Goal: Task Accomplishment & Management: Use online tool/utility

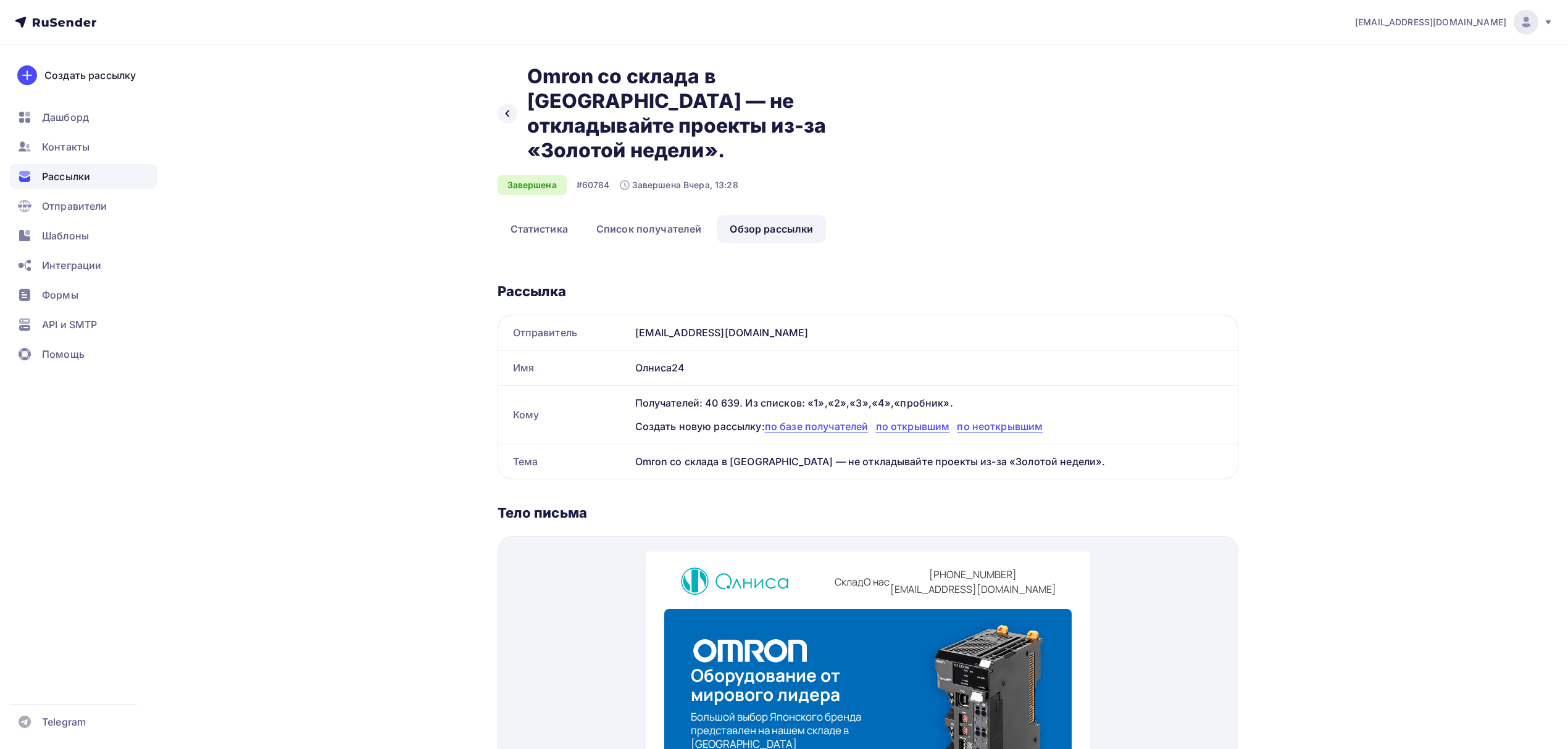
click at [84, 181] on span "Рассылки" at bounding box center [65, 177] width 48 height 15
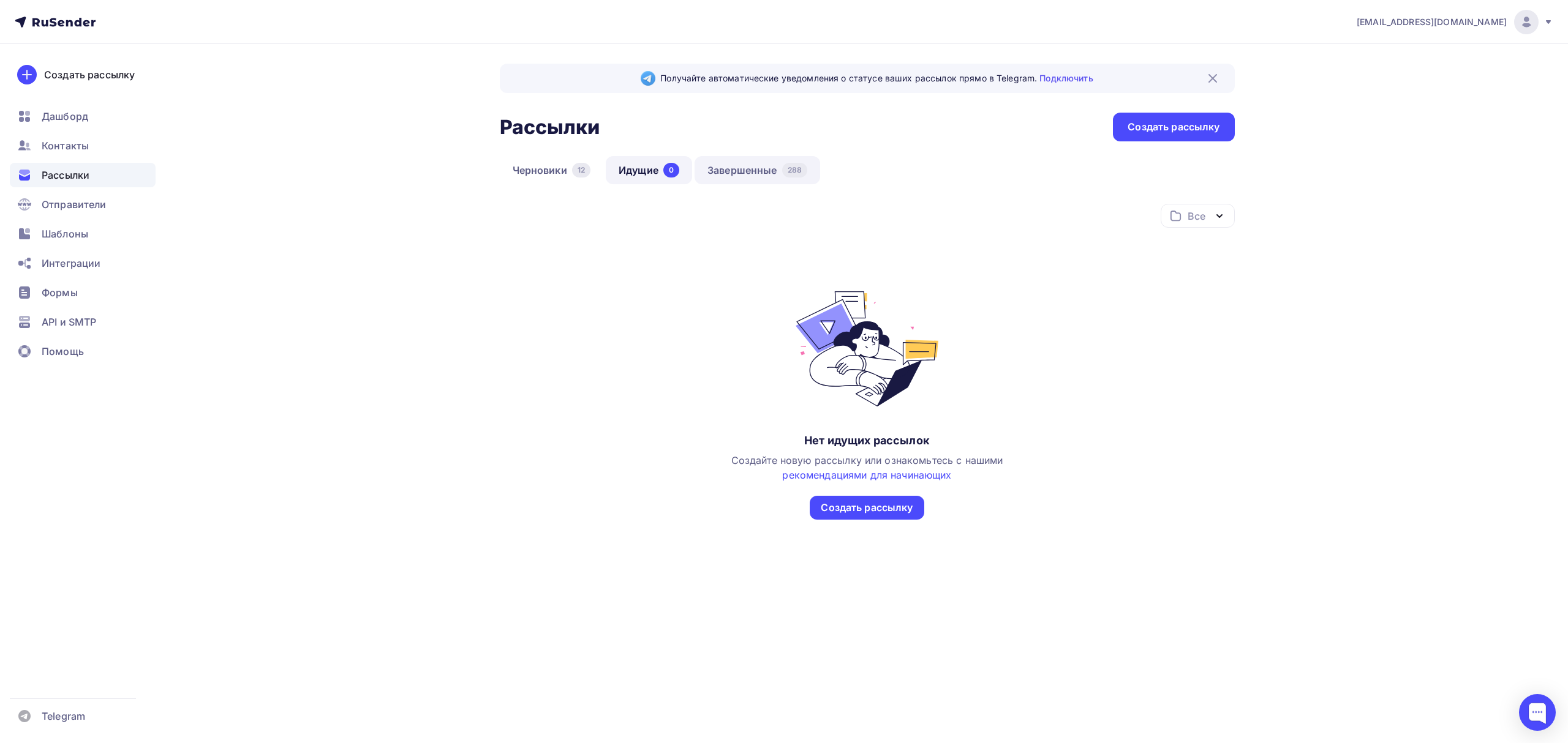
click at [721, 178] on link "Завершенные 288" at bounding box center [757, 170] width 125 height 28
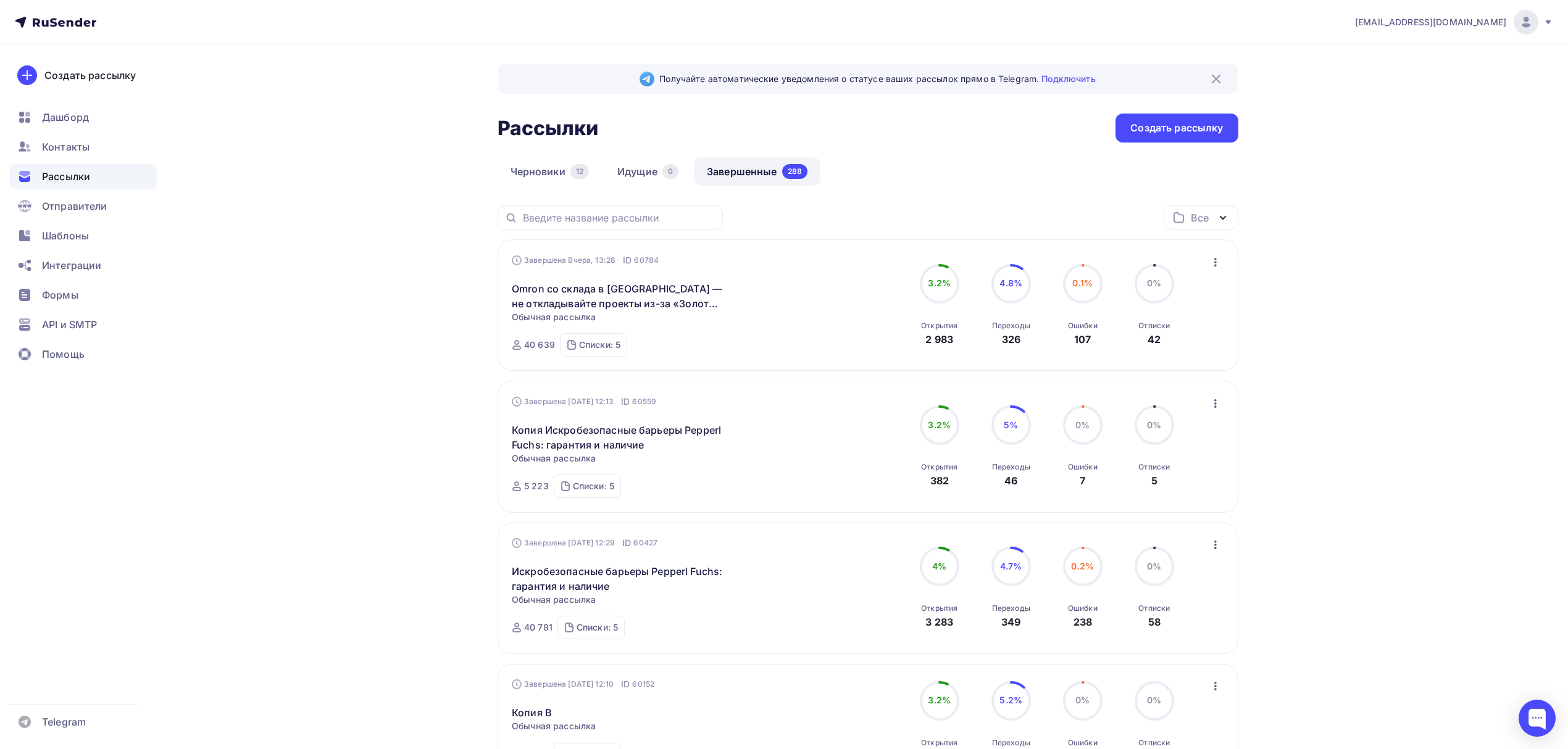
click at [1219, 262] on icon "button" at bounding box center [1215, 262] width 15 height 15
click at [1188, 340] on div "Копировать в новую" at bounding box center [1159, 344] width 126 height 15
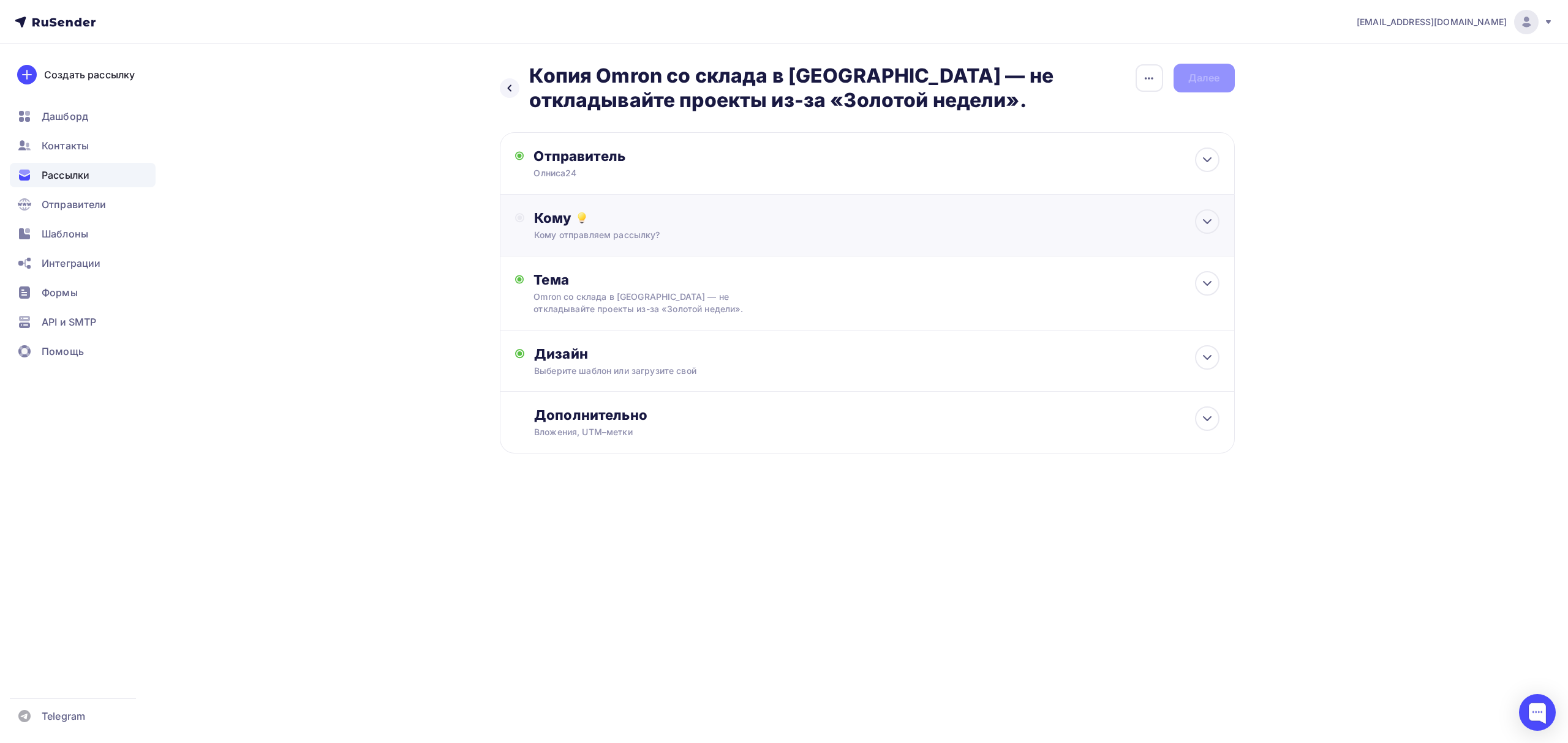
click at [701, 229] on div "Кому отправляем рассылку?" at bounding box center [842, 235] width 617 height 13
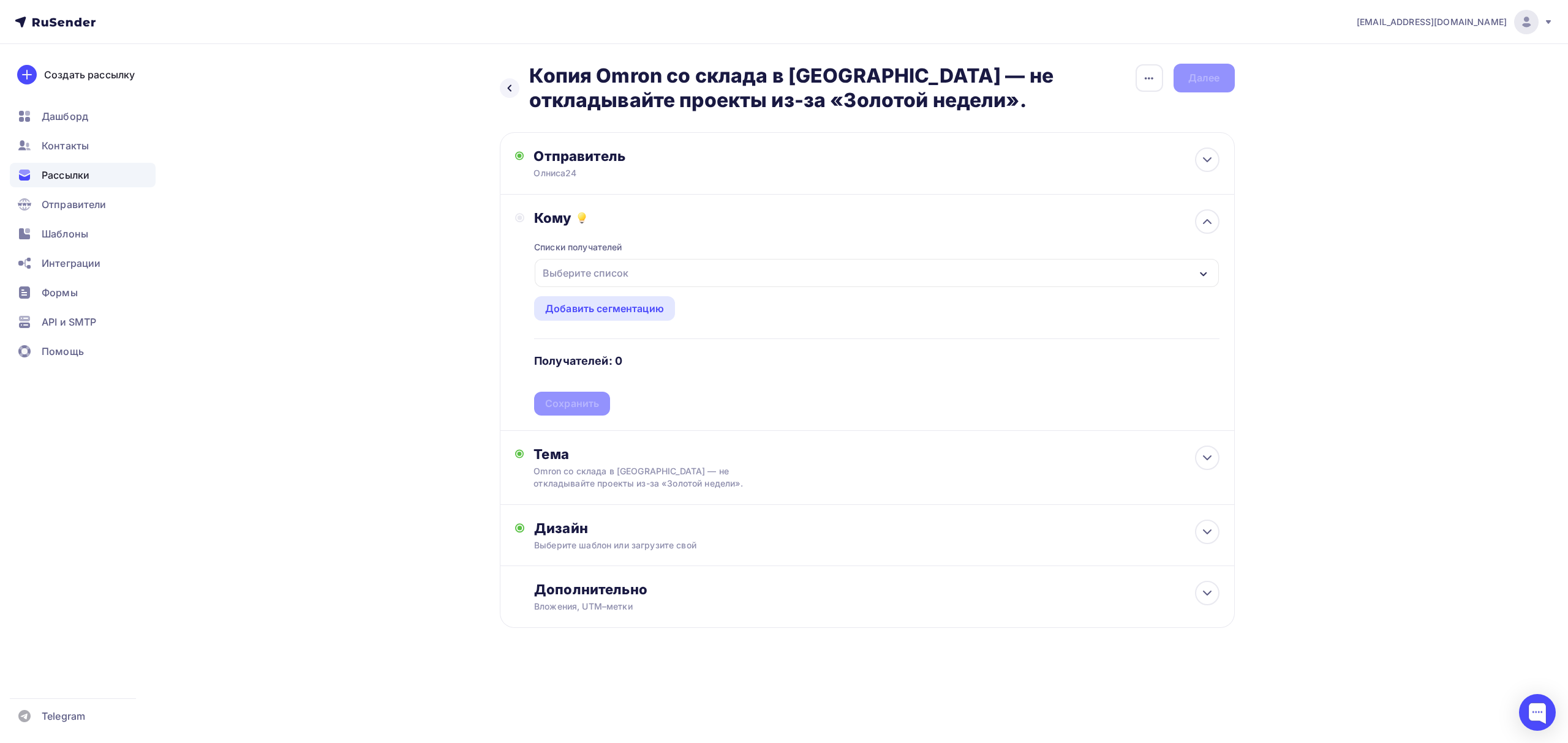
click at [689, 280] on div "Выберите список" at bounding box center [876, 273] width 684 height 28
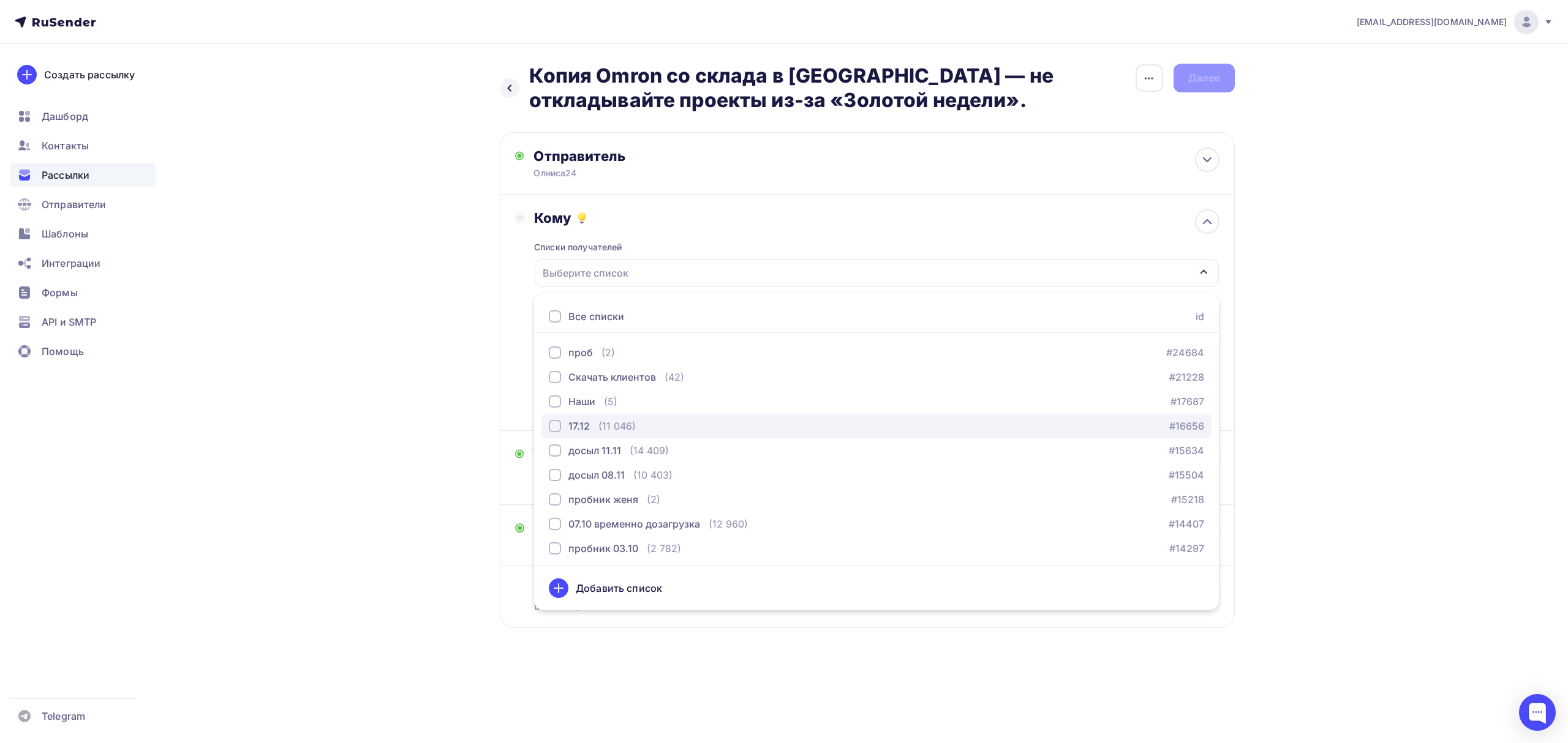
scroll to position [198, 0]
click at [687, 424] on div "5 (1 730) #13895" at bounding box center [876, 424] width 656 height 15
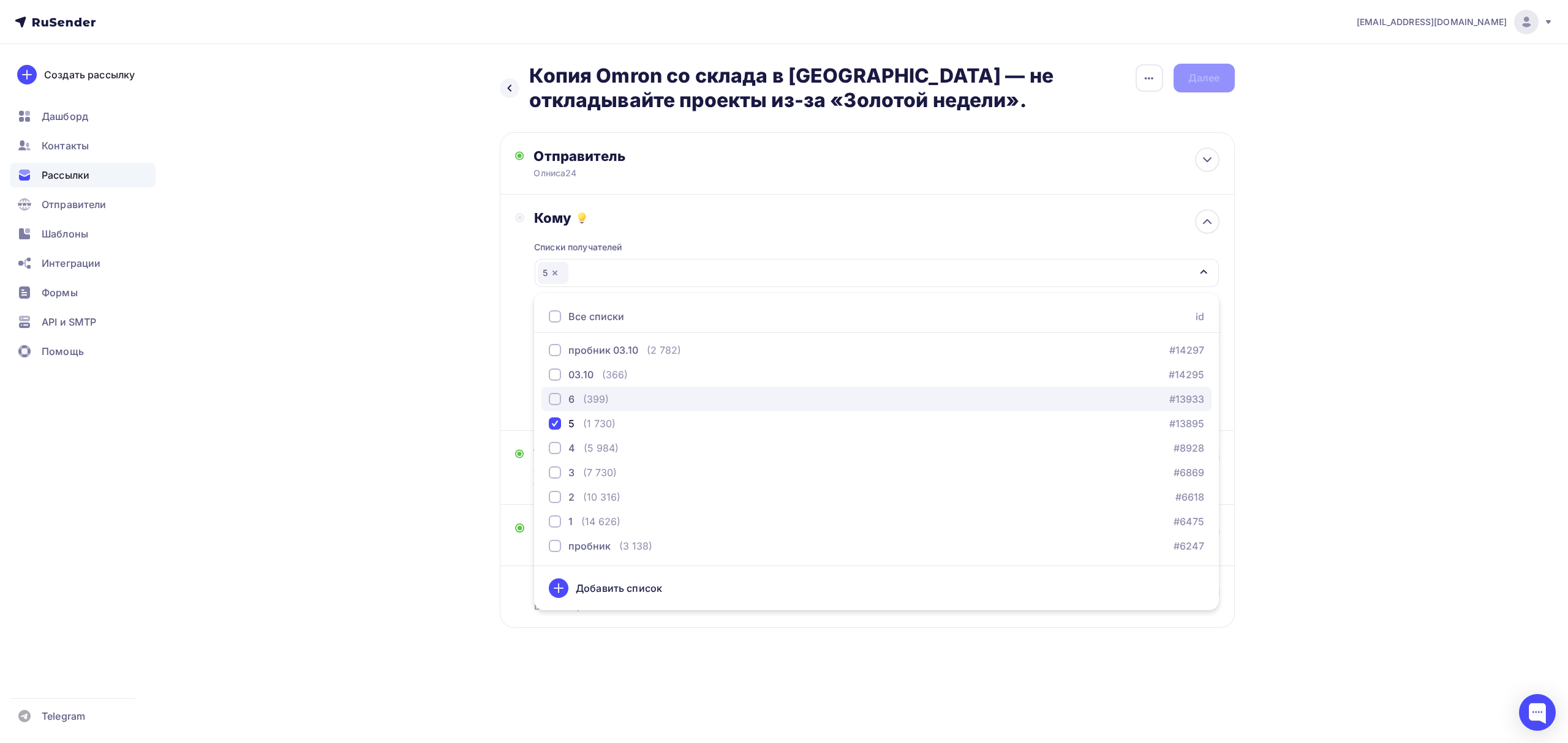
click at [693, 405] on div "6 (399) #13933" at bounding box center [876, 400] width 656 height 15
click at [702, 369] on div "03.10 (366) #14295" at bounding box center [876, 374] width 656 height 15
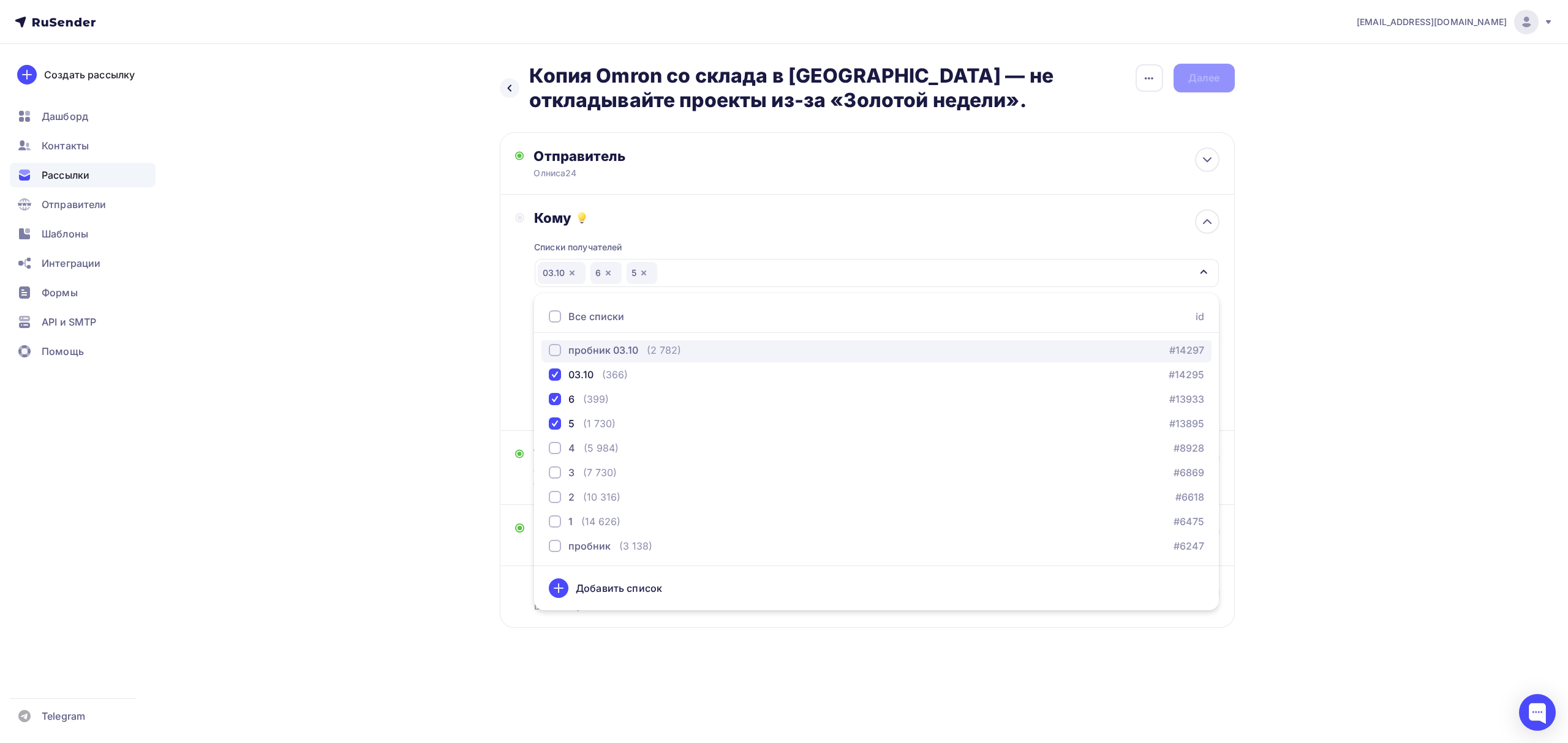
click at [710, 355] on div "пробник 03.10 (2 782) #14297" at bounding box center [876, 350] width 656 height 15
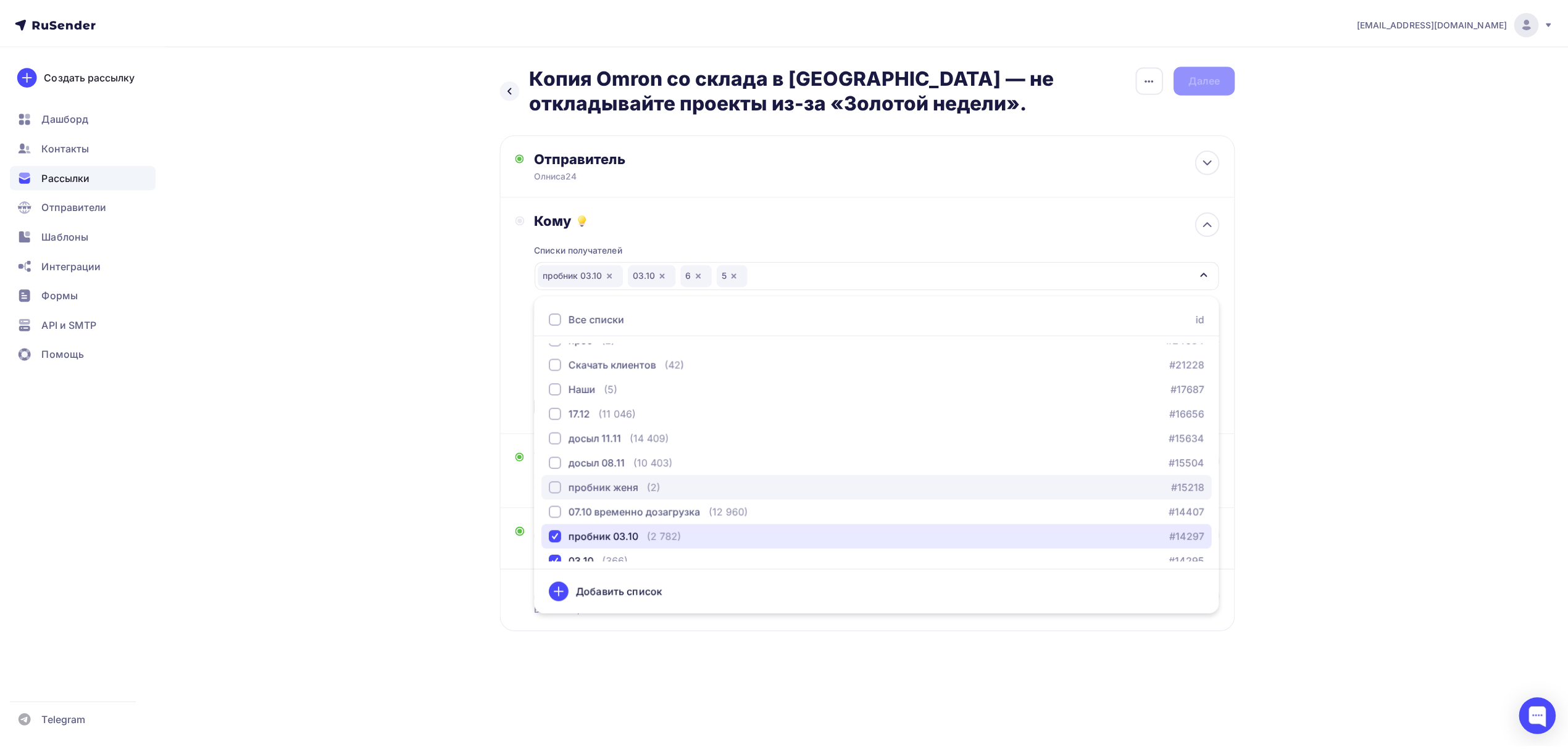
scroll to position [0, 0]
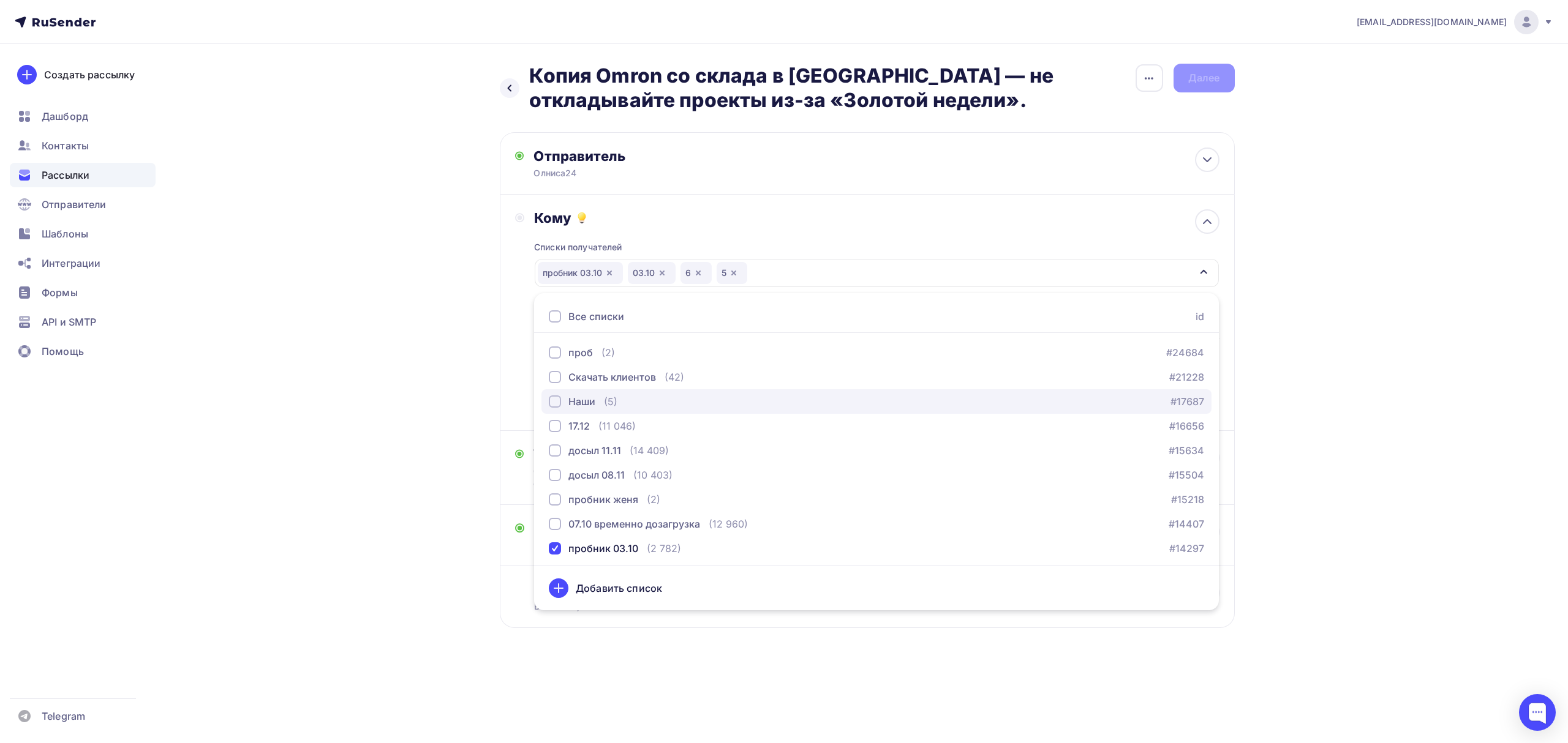
click at [606, 400] on div "(5)" at bounding box center [611, 402] width 13 height 15
click at [417, 385] on div "Назад Копия Omron со склада в [GEOGRAPHIC_DATA] — не откладывайте проекты из-за…" at bounding box center [784, 376] width 1004 height 663
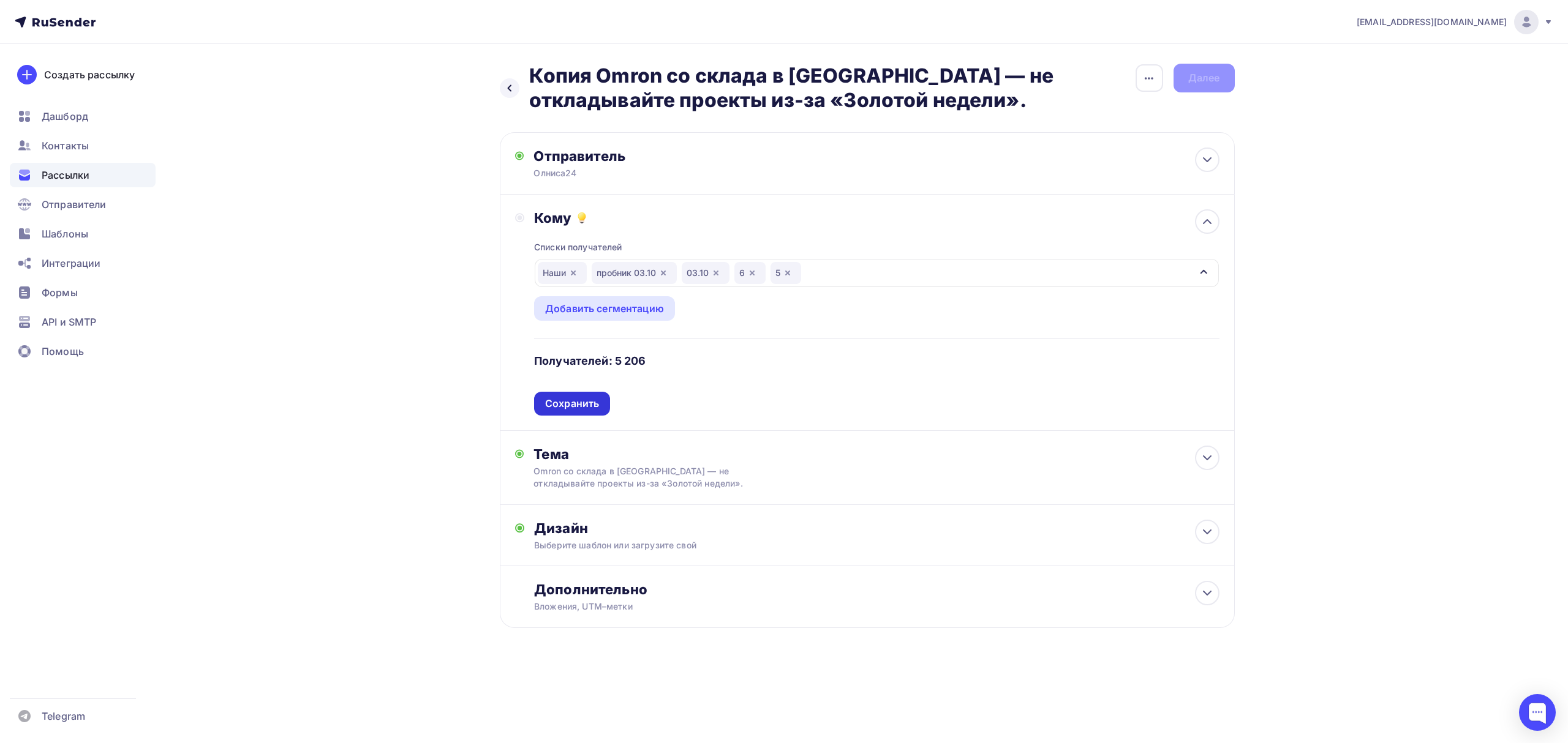
click at [573, 402] on div "Сохранить" at bounding box center [572, 403] width 54 height 14
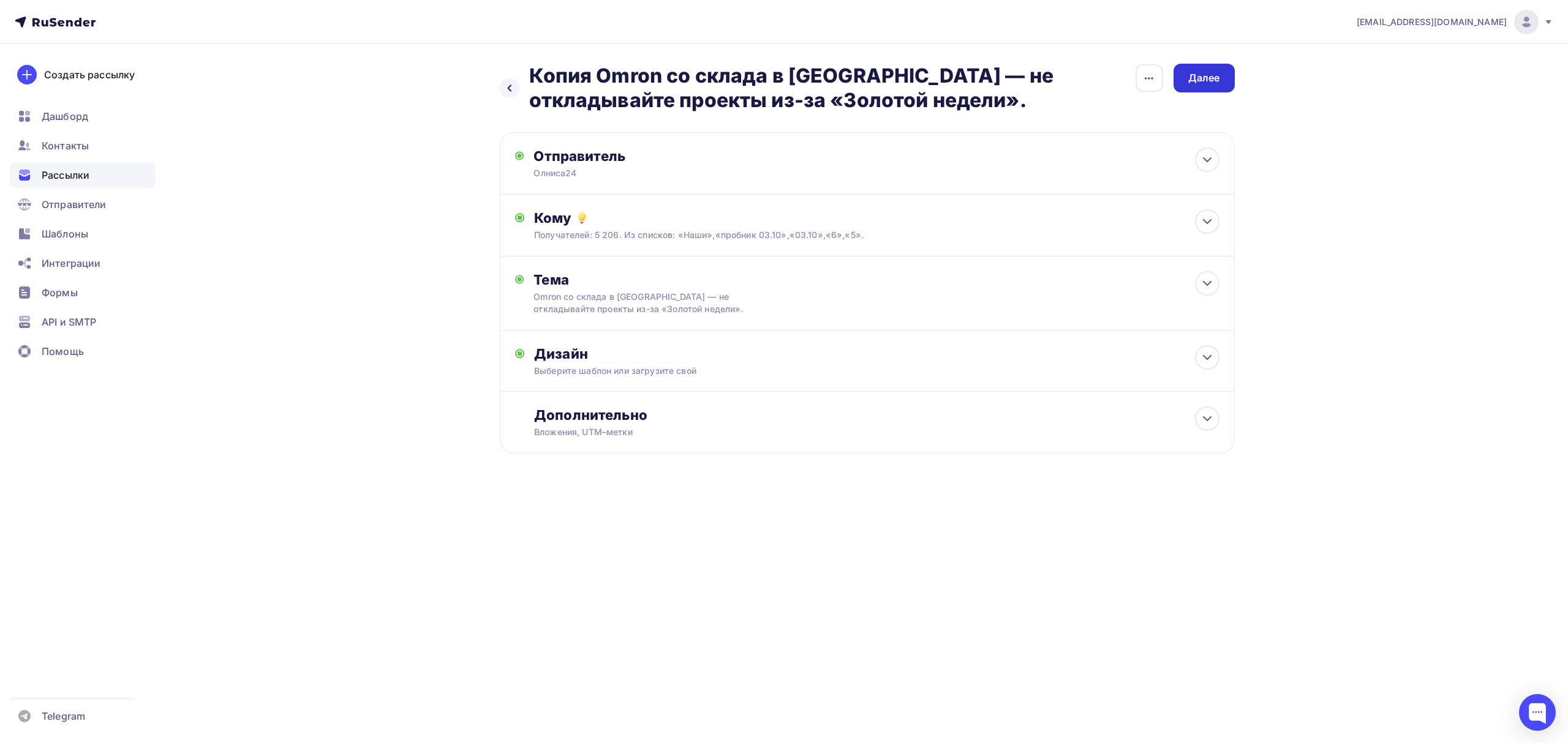
click at [1201, 79] on div "Далее" at bounding box center [1204, 77] width 32 height 14
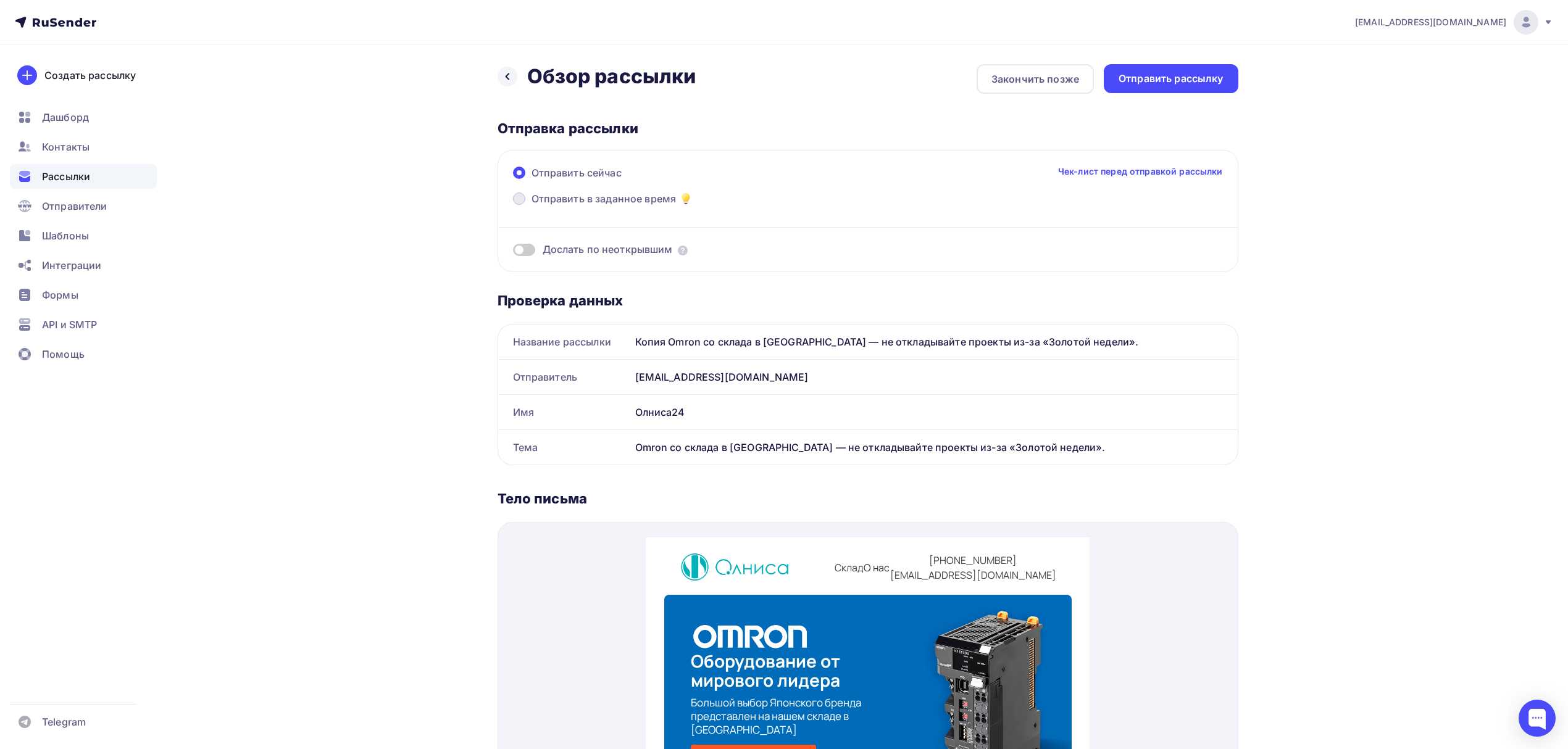
click at [552, 201] on span "Отправить в заданное время" at bounding box center [603, 198] width 145 height 15
click at [531, 206] on input "Отправить в заданное время" at bounding box center [531, 206] width 0 height 0
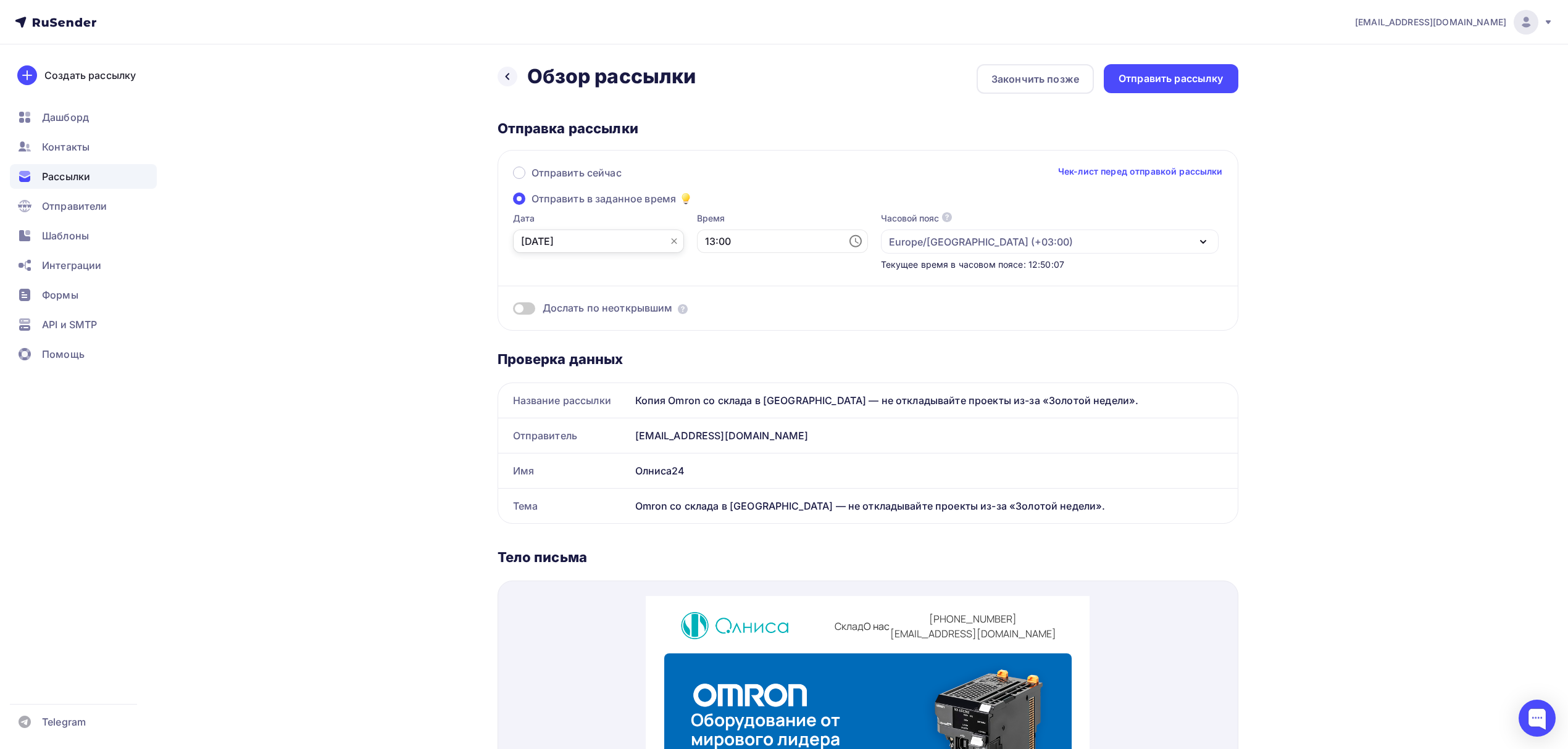
click at [599, 244] on input "[DATE]" at bounding box center [598, 241] width 171 height 24
click at [549, 413] on td "30" at bounding box center [551, 406] width 20 height 20
click at [744, 243] on input "13:00" at bounding box center [783, 241] width 171 height 24
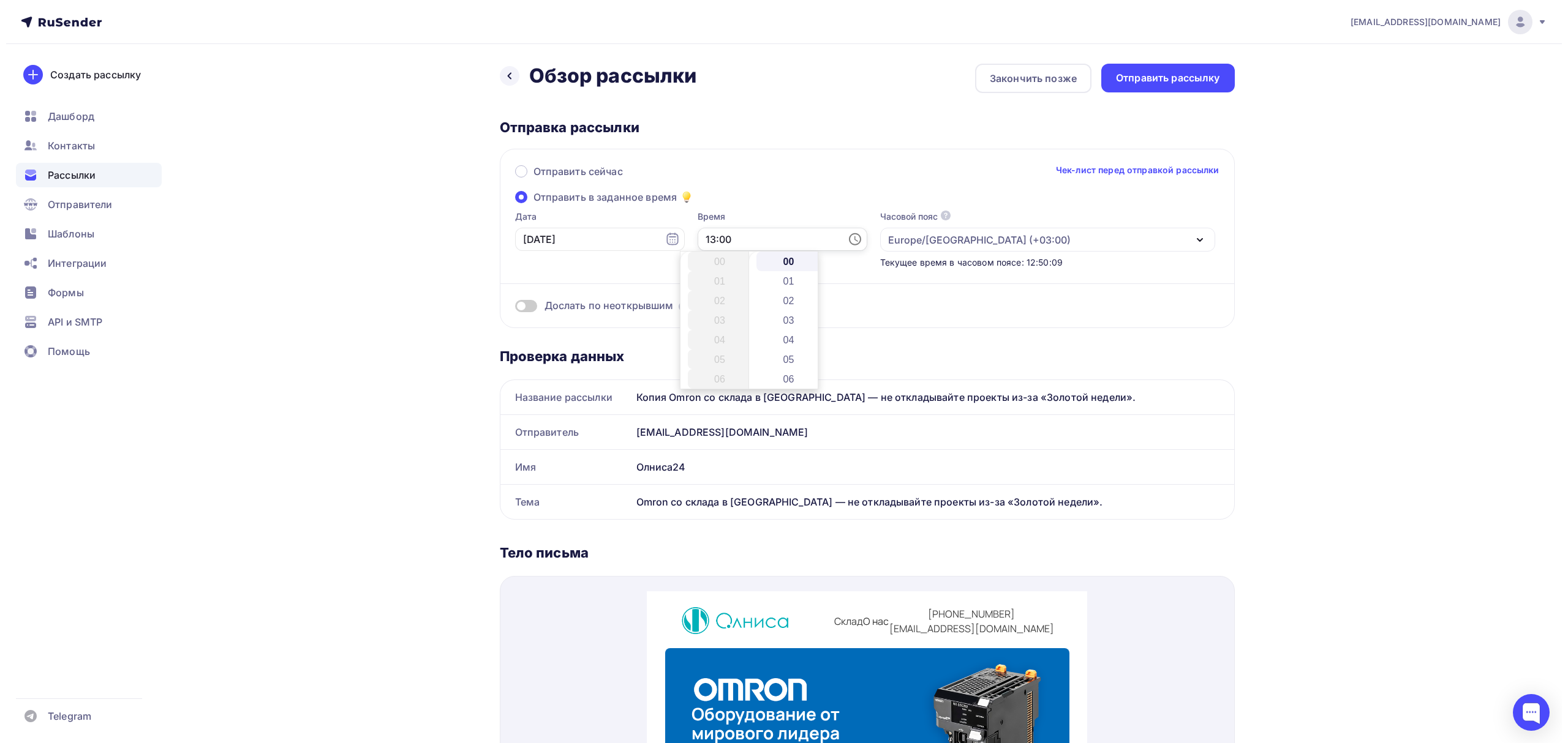
scroll to position [255, 0]
click at [721, 262] on li "13" at bounding box center [715, 261] width 66 height 20
click at [1131, 126] on div "Отправка рассылки" at bounding box center [861, 127] width 735 height 17
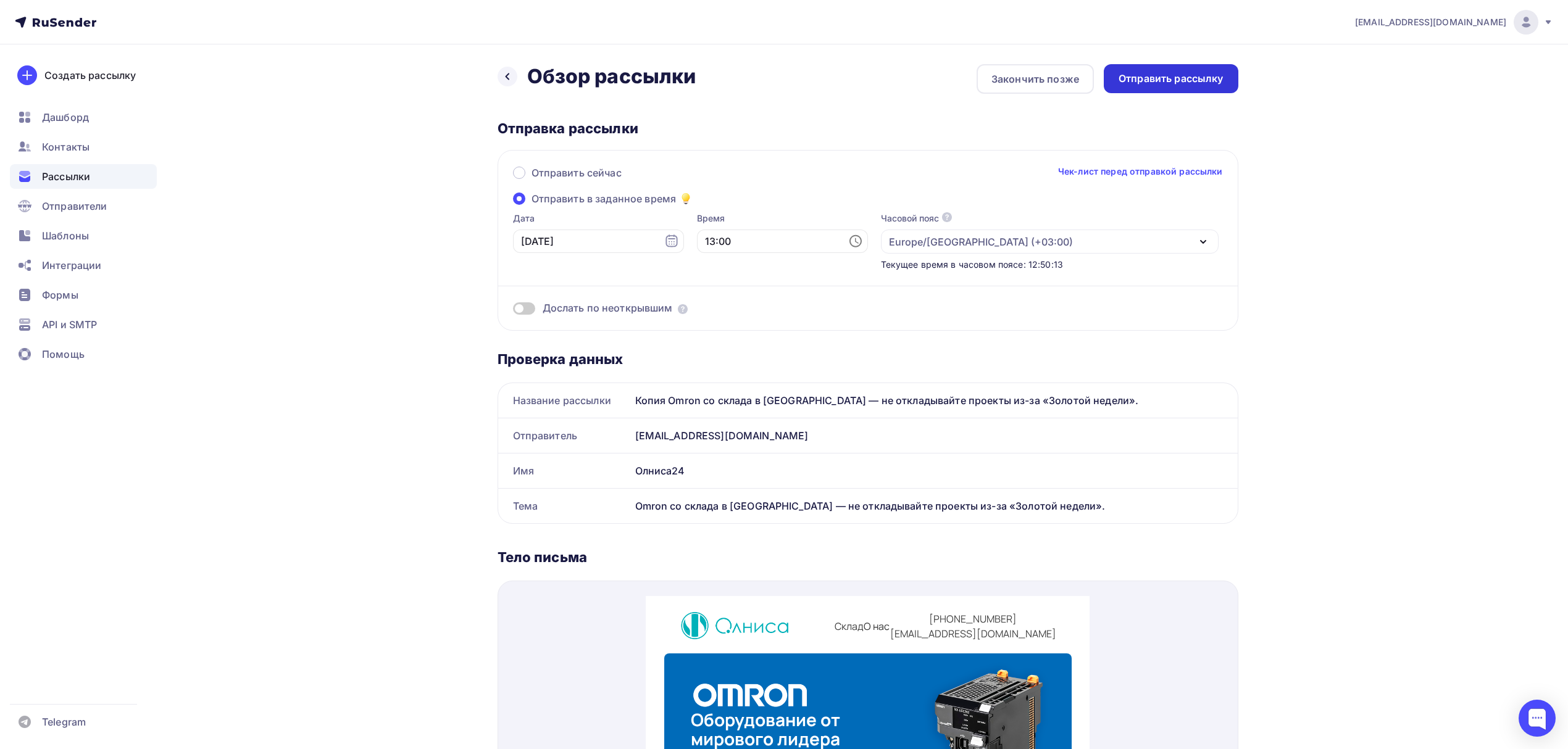
click at [1144, 85] on div "Отправить рассылку" at bounding box center [1170, 78] width 105 height 14
